Goal: Information Seeking & Learning: Learn about a topic

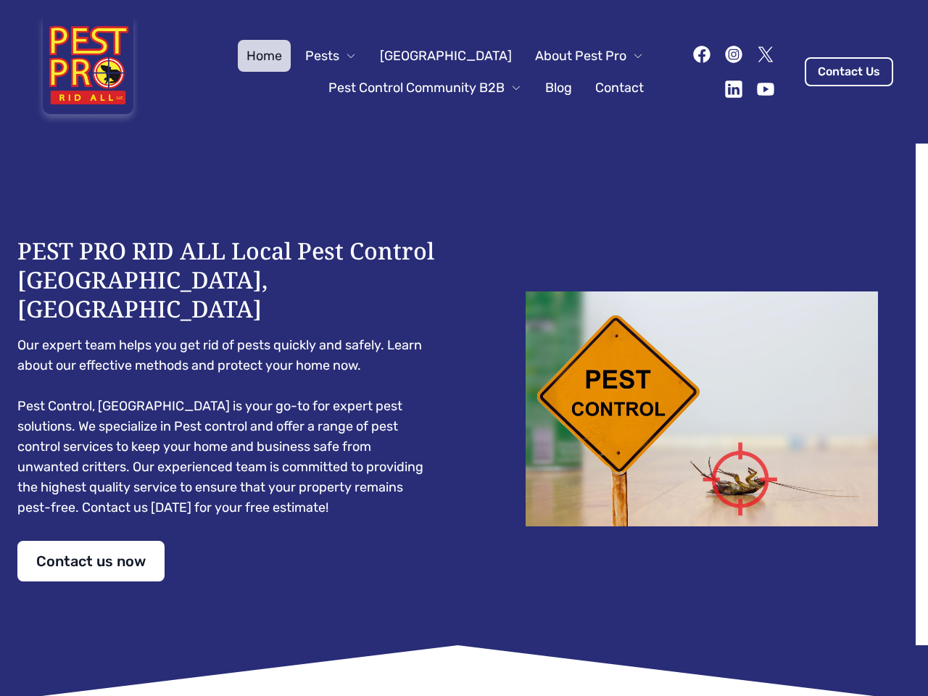
click at [464, 348] on div "PEST PRO RID ALL Local Pest Control [GEOGRAPHIC_DATA], [GEOGRAPHIC_DATA] Our ex…" at bounding box center [463, 408] width 893 height 345
click at [339, 56] on span "Pests" at bounding box center [322, 56] width 34 height 20
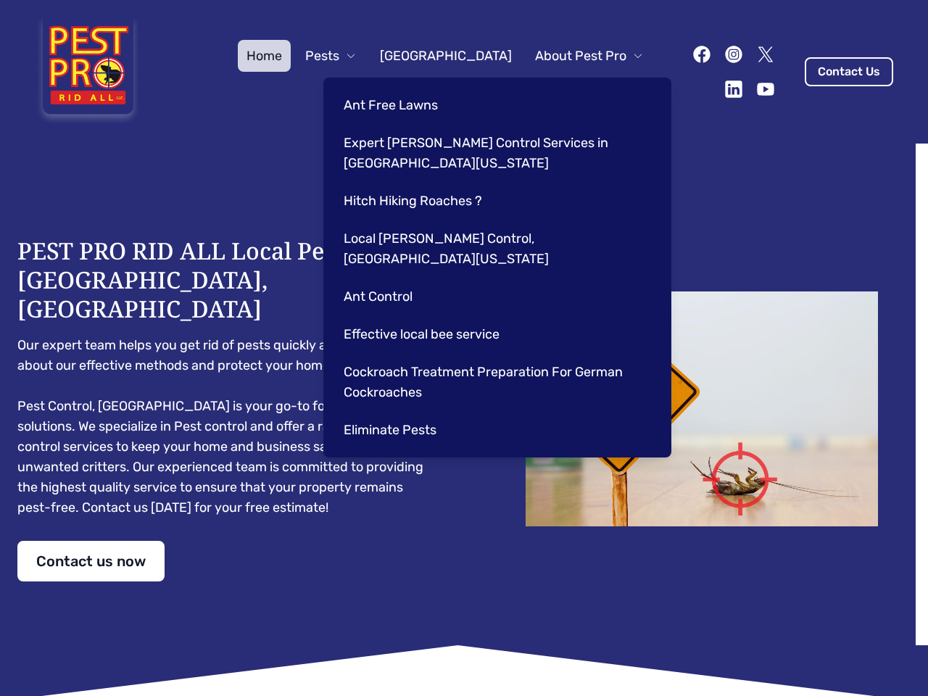
click at [574, 56] on span "About Pest Pro" at bounding box center [580, 56] width 91 height 20
click at [410, 88] on div "Ant Free Lawns Expert [PERSON_NAME] Control Services in [GEOGRAPHIC_DATA] [US_S…" at bounding box center [497, 268] width 348 height 380
